Goal: Task Accomplishment & Management: Complete application form

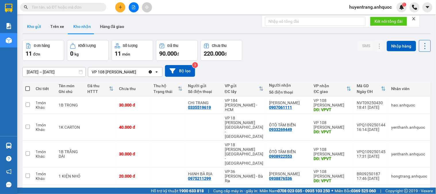
click at [37, 27] on button "Kho gửi" at bounding box center [33, 27] width 23 height 14
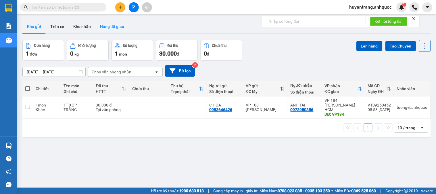
click at [99, 24] on button "Hàng đã giao" at bounding box center [111, 27] width 33 height 14
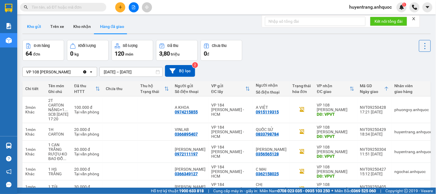
click at [39, 27] on button "Kho gửi" at bounding box center [33, 27] width 23 height 14
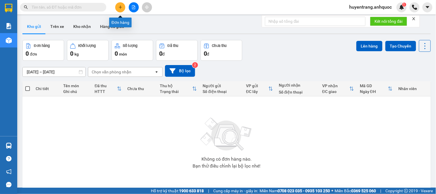
click at [119, 7] on icon "plus" at bounding box center [121, 7] width 4 height 4
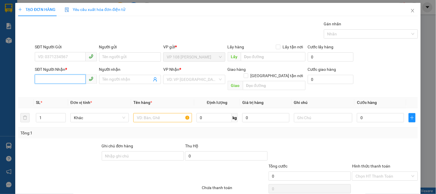
click at [62, 81] on input "SĐT Người Nhận *" at bounding box center [60, 78] width 51 height 9
click at [66, 89] on div "0987272270 - ANH THƯỢNG" at bounding box center [65, 91] width 54 height 6
type input "0987272270"
type input "ANH THƯỢNG"
type input "VPNVT"
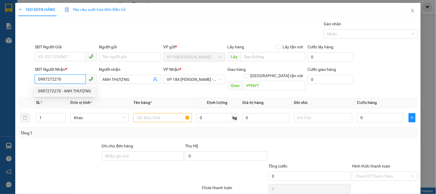
type input "40.000"
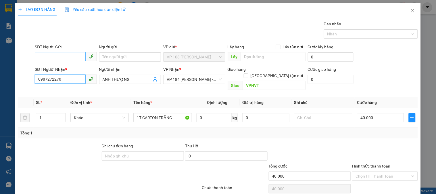
type input "0987272270"
click at [65, 54] on input "SĐT Người Gửi" at bounding box center [60, 56] width 51 height 9
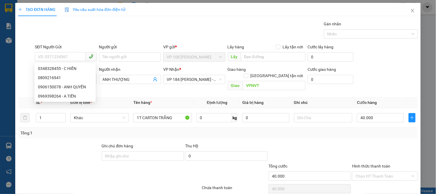
click at [149, 97] on th "Tên hàng *" at bounding box center [162, 102] width 63 height 11
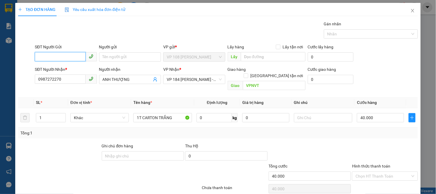
click at [73, 54] on input "SĐT Người Gửi" at bounding box center [60, 56] width 51 height 9
type input "0908216941"
click at [106, 55] on input "Người gửi" at bounding box center [130, 56] width 62 height 9
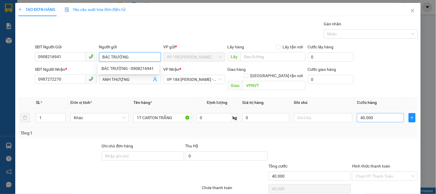
type input "BÁC TRƯỜNG"
click at [381, 113] on input "40.000" at bounding box center [380, 117] width 47 height 9
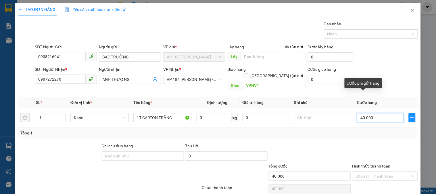
type input "3"
type input "30"
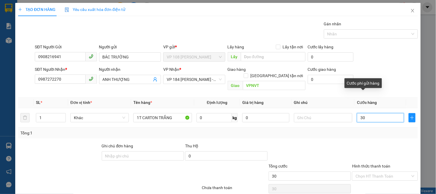
type input "300"
type input "3.000"
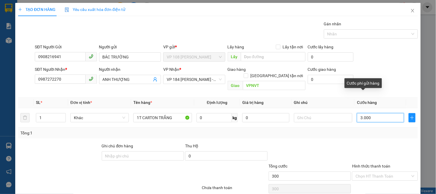
type input "3.000"
type input "30.000"
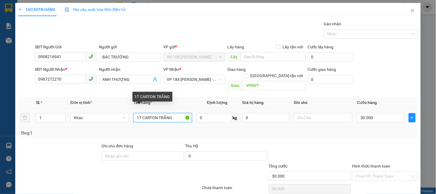
drag, startPoint x: 176, startPoint y: 111, endPoint x: 159, endPoint y: 113, distance: 17.0
click at [159, 113] on input "1T CARTON TRẮNG" at bounding box center [162, 117] width 58 height 9
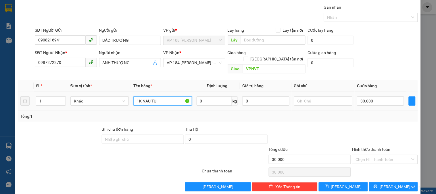
scroll to position [19, 0]
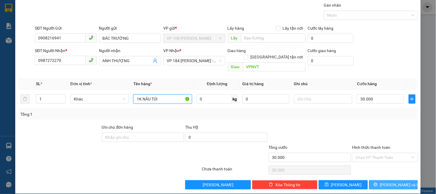
type input "1K NÂU TÚI"
click at [378, 183] on icon "printer" at bounding box center [376, 185] width 4 height 4
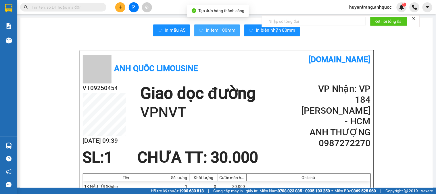
click at [221, 32] on span "In tem 100mm" at bounding box center [221, 29] width 30 height 7
click at [102, 89] on h2 "VT09250454" at bounding box center [104, 87] width 43 height 9
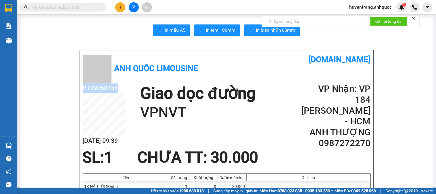
click at [102, 89] on h2 "VT09250454" at bounding box center [104, 87] width 43 height 9
copy h2 "VT09250454"
click at [52, 7] on input "text" at bounding box center [66, 7] width 68 height 6
paste input "VT09250454"
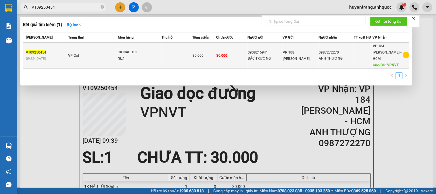
type input "VT09250454"
click at [166, 56] on td at bounding box center [177, 56] width 31 height 26
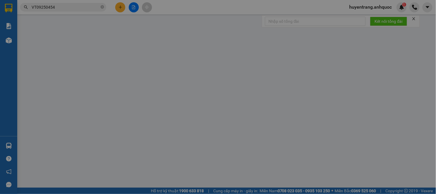
type input "0908216941"
type input "BÁC TRƯỜNG"
type input "0987272270"
type input "ANH THƯỢNG"
type input "VPNVT"
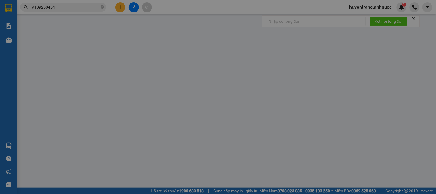
type input "30.000"
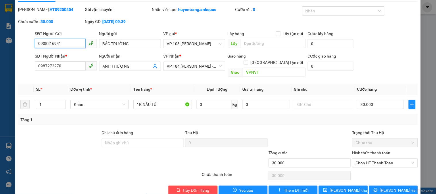
scroll to position [20, 0]
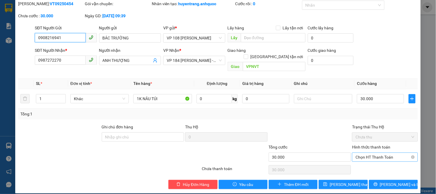
click at [377, 153] on span "Chọn HT Thanh Toán" at bounding box center [385, 157] width 59 height 9
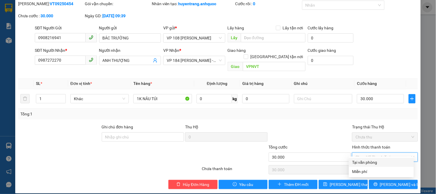
click at [374, 162] on div "Tại văn phòng" at bounding box center [382, 162] width 58 height 6
type input "0"
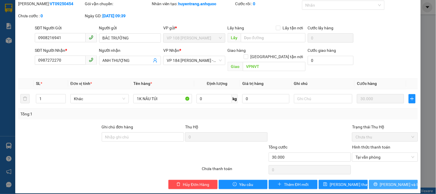
click at [394, 181] on span "Lưu và In" at bounding box center [400, 184] width 40 height 6
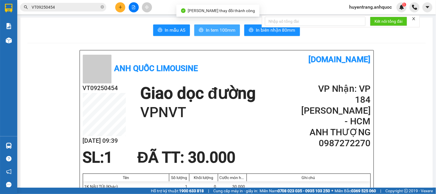
click at [212, 29] on span "In tem 100mm" at bounding box center [221, 29] width 30 height 7
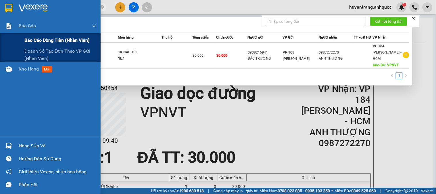
drag, startPoint x: 56, startPoint y: 7, endPoint x: 0, endPoint y: 40, distance: 65.2
click at [0, 39] on section "Kết quả tìm kiếm ( 1 ) Bộ lọc Mã ĐH Trạng thái Món hàng Thu hộ Tổng cước Chưa c…" at bounding box center [218, 97] width 436 height 194
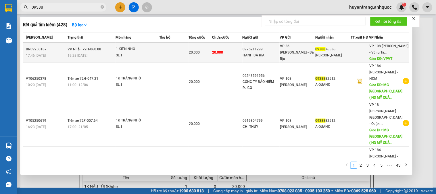
type input "09388"
click at [204, 60] on td "20.000" at bounding box center [200, 53] width 23 height 20
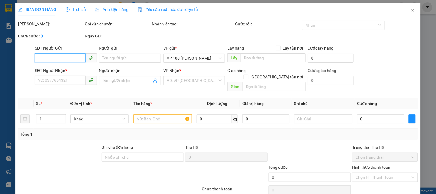
type input "0975211299"
type input "HẠNH BÀ RỊA"
type input "0938876536"
type input "[PERSON_NAME]"
type input "VPVT"
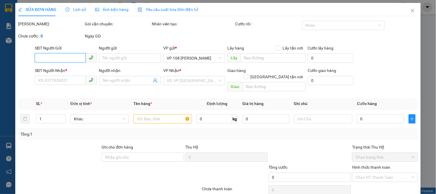
type input "20.000"
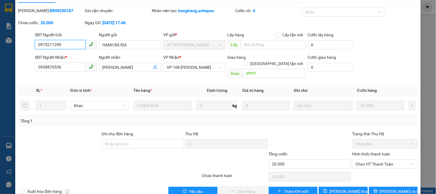
scroll to position [20, 0]
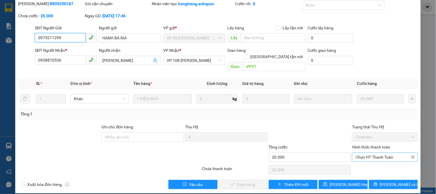
click at [373, 153] on span "Chọn HT Thanh Toán" at bounding box center [385, 157] width 59 height 9
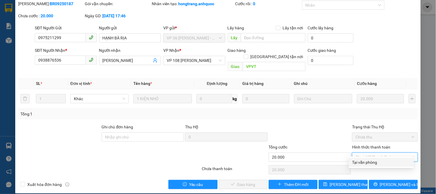
click at [366, 163] on div "Tại văn phòng" at bounding box center [382, 162] width 58 height 6
type input "0"
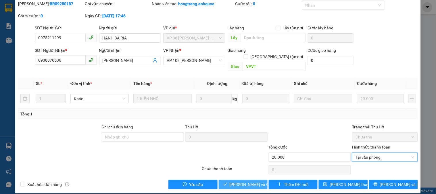
click at [242, 181] on span "Lưu và Giao hàng" at bounding box center [257, 184] width 55 height 6
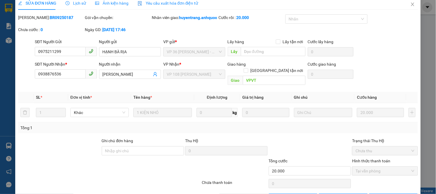
scroll to position [0, 0]
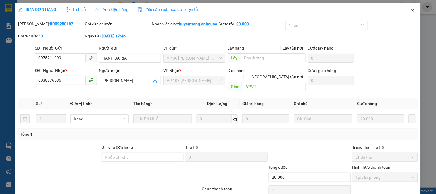
click at [411, 12] on icon "close" at bounding box center [412, 10] width 3 height 3
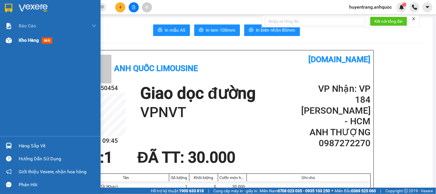
click at [30, 41] on span "Kho hàng" at bounding box center [29, 39] width 20 height 5
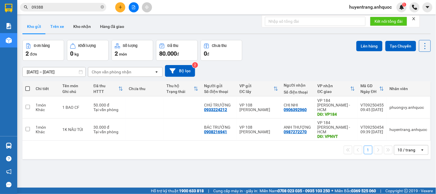
click at [62, 22] on button "Trên xe" at bounding box center [57, 27] width 23 height 14
